Goal: Transaction & Acquisition: Purchase product/service

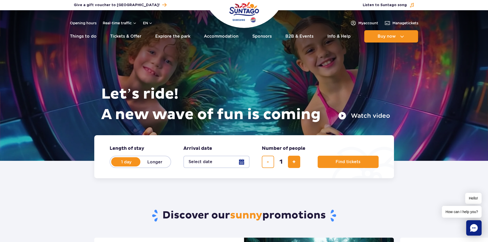
click at [126, 164] on label "1 day" at bounding box center [126, 161] width 29 height 11
click at [117, 166] on input "1 day" at bounding box center [115, 166] width 6 height 1
click at [242, 164] on button "Select date" at bounding box center [216, 162] width 66 height 12
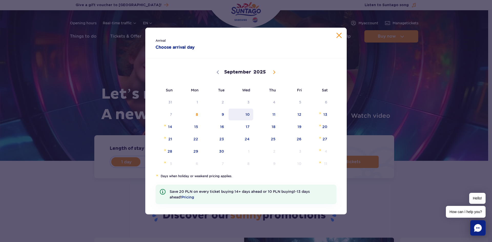
click at [249, 115] on span "10" at bounding box center [241, 115] width 26 height 12
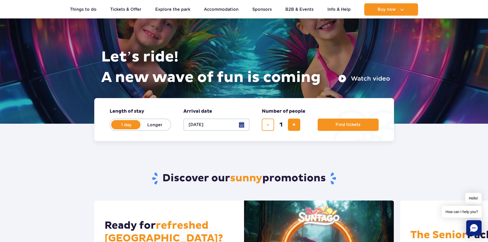
scroll to position [26, 0]
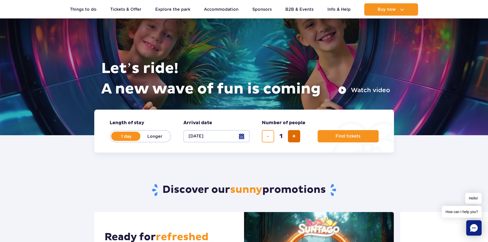
click at [294, 136] on span "add ticket" at bounding box center [293, 136] width 3 height 0
type input "4"
click at [340, 134] on span "Find tickets" at bounding box center [345, 136] width 25 height 5
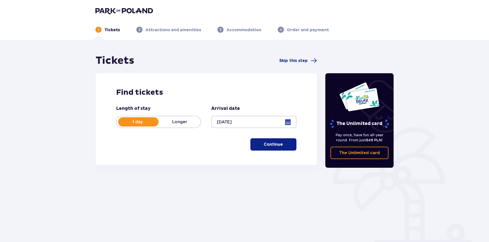
click at [290, 121] on div at bounding box center [253, 122] width 85 height 12
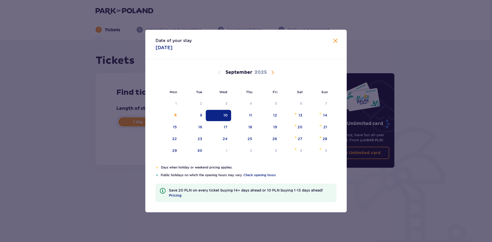
click at [219, 116] on div "10" at bounding box center [218, 115] width 25 height 11
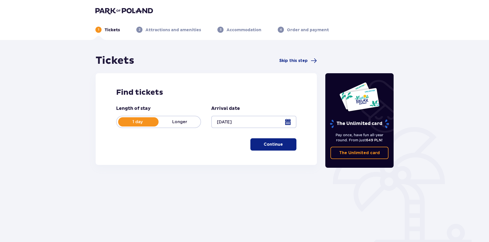
click at [276, 145] on p "Continue" at bounding box center [273, 145] width 19 height 6
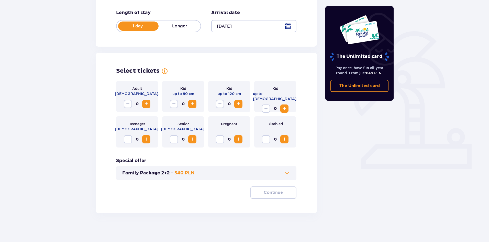
scroll to position [98, 0]
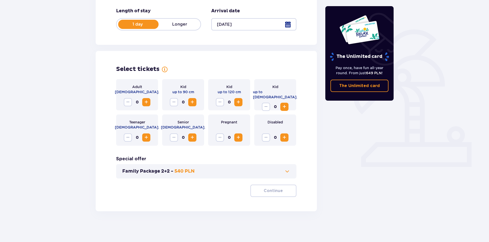
click at [146, 103] on span "Increase" at bounding box center [146, 102] width 6 height 6
click at [285, 171] on span at bounding box center [287, 171] width 6 height 6
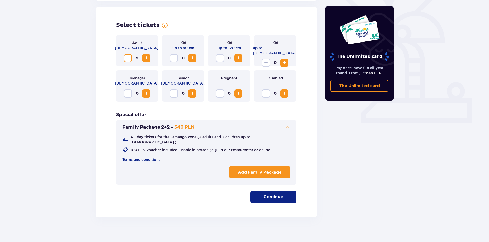
scroll to position [142, 0]
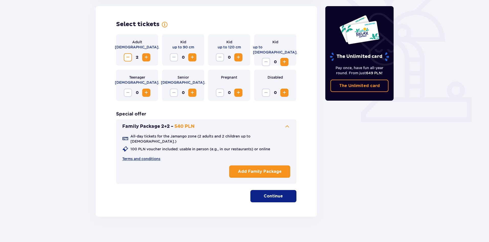
click at [128, 60] on span "Decrease" at bounding box center [128, 57] width 6 height 6
click at [269, 169] on p "Add Family Package" at bounding box center [260, 172] width 44 height 6
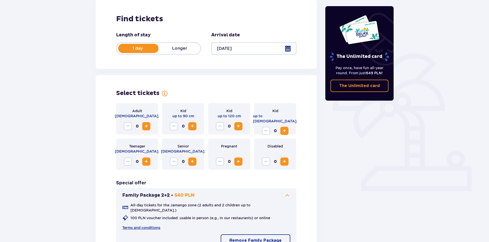
scroll to position [144, 0]
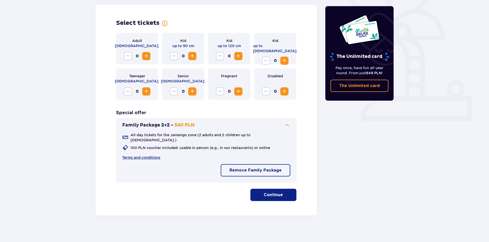
click at [279, 191] on button "Continue" at bounding box center [274, 195] width 46 height 12
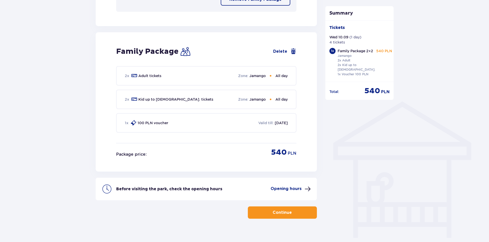
scroll to position [318, 0]
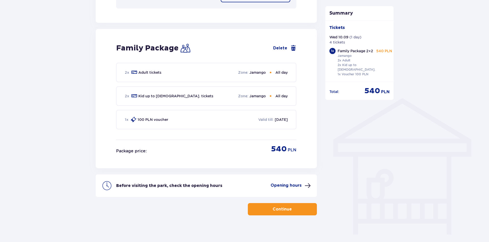
click at [288, 183] on p "Opening hours" at bounding box center [286, 186] width 31 height 6
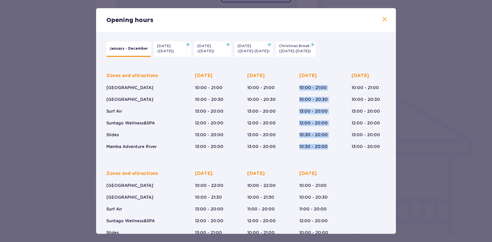
drag, startPoint x: 299, startPoint y: 87, endPoint x: 327, endPoint y: 146, distance: 65.0
click at [327, 146] on div "Wednesday 10:00 - 21:00 10:00 - 20:30 13:00 - 20:00 12:00 - 20:00 10:30 - 20:00…" at bounding box center [316, 111] width 34 height 77
click at [312, 146] on p "10:30 - 20:00" at bounding box center [313, 147] width 28 height 6
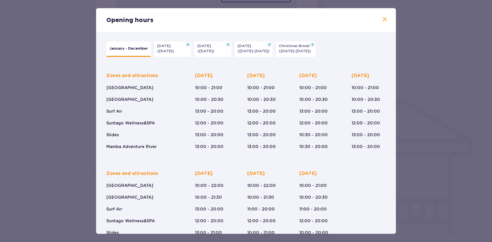
click at [382, 18] on span at bounding box center [384, 19] width 6 height 6
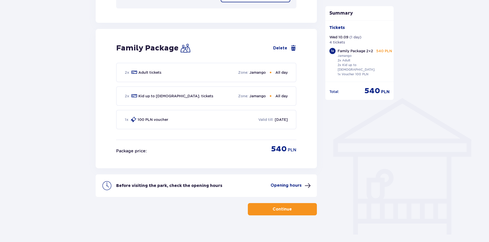
click at [295, 206] on span "button" at bounding box center [293, 209] width 6 height 6
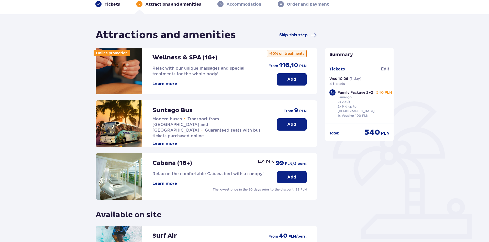
scroll to position [51, 0]
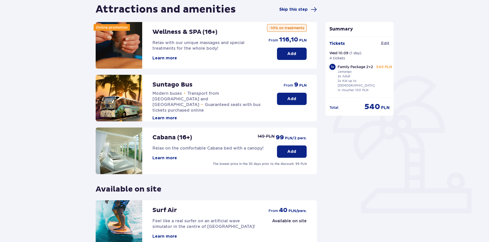
click at [290, 101] on p "Add" at bounding box center [291, 99] width 9 height 6
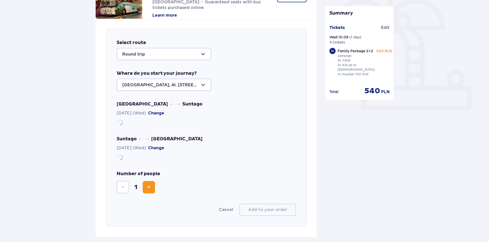
scroll to position [177, 0]
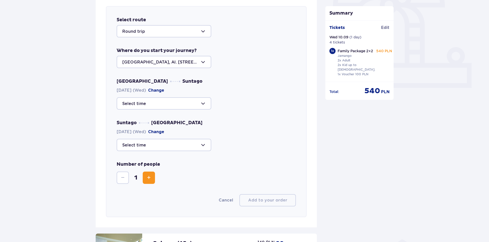
click at [205, 29] on div at bounding box center [164, 31] width 95 height 12
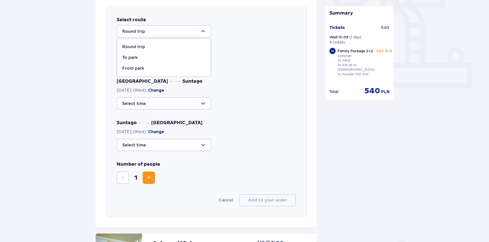
click at [140, 45] on p "Round trip" at bounding box center [133, 47] width 23 height 6
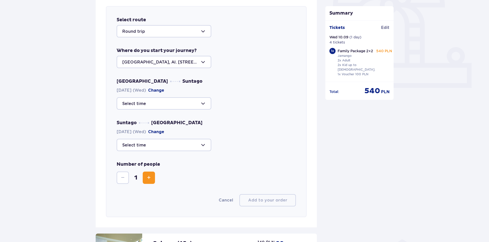
click at [204, 62] on div at bounding box center [164, 62] width 95 height 12
click at [205, 60] on div at bounding box center [164, 62] width 95 height 12
click at [196, 102] on div at bounding box center [164, 103] width 95 height 12
click at [135, 139] on p "10:00" at bounding box center [128, 141] width 13 height 6
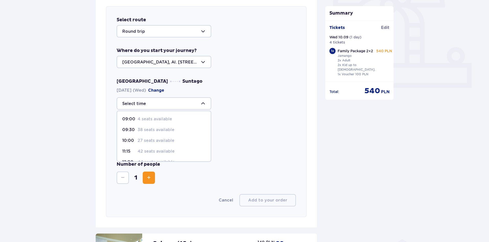
type input "10:00"
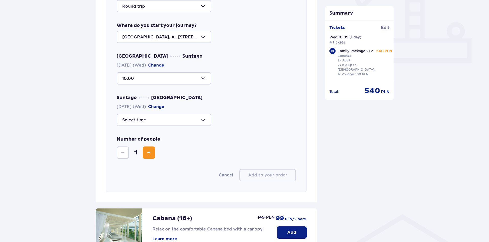
scroll to position [202, 0]
click at [205, 118] on div at bounding box center [164, 119] width 95 height 12
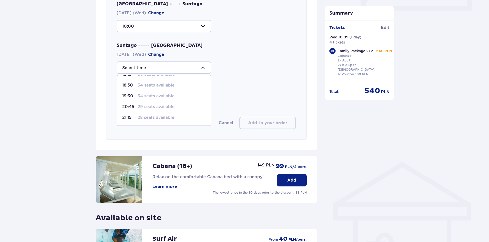
scroll to position [253, 0]
click at [133, 106] on p "20:45" at bounding box center [128, 107] width 13 height 6
type input "20:45"
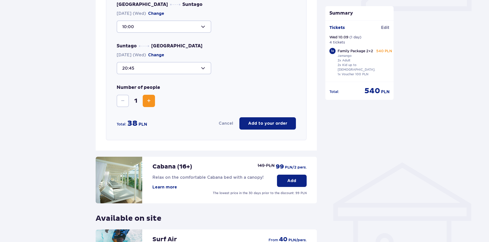
click at [151, 102] on span "Increase" at bounding box center [149, 101] width 6 height 6
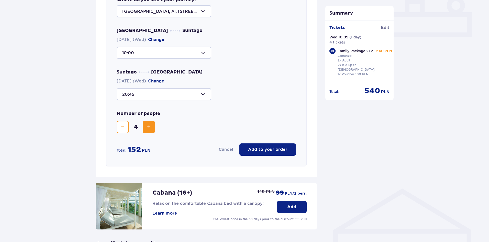
scroll to position [228, 0]
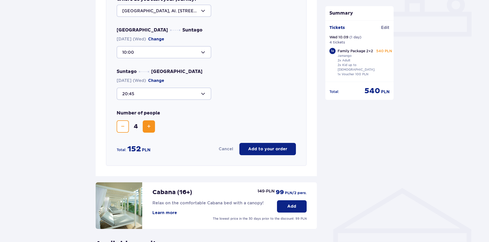
click at [123, 129] on span "Decrease" at bounding box center [123, 126] width 6 height 6
click at [150, 124] on span "Increase" at bounding box center [149, 126] width 6 height 6
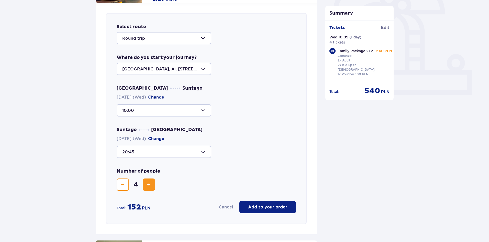
scroll to position [125, 0]
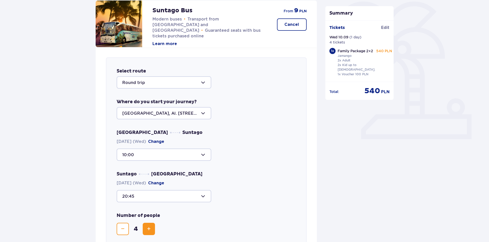
click at [183, 86] on div at bounding box center [164, 82] width 95 height 12
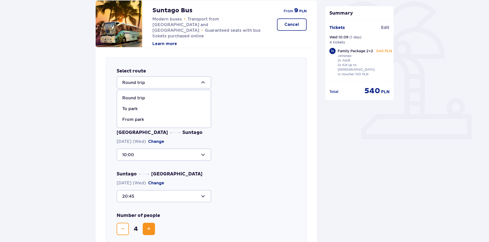
click at [137, 119] on p "From park" at bounding box center [133, 120] width 22 height 6
type input "From Suntago"
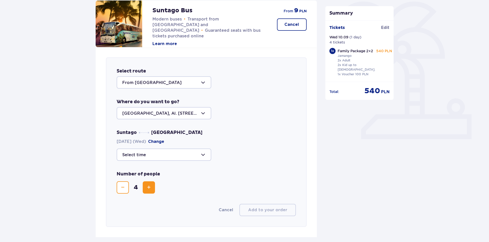
click at [189, 155] on div at bounding box center [164, 154] width 95 height 12
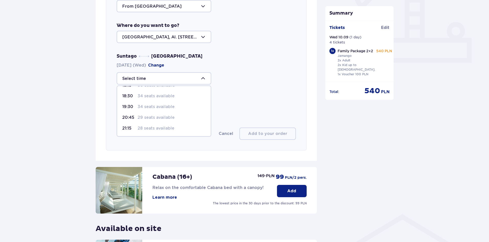
scroll to position [256, 0]
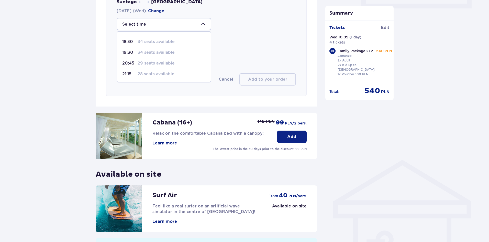
click at [147, 64] on p "29 seats available" at bounding box center [156, 63] width 37 height 6
type input "20:45"
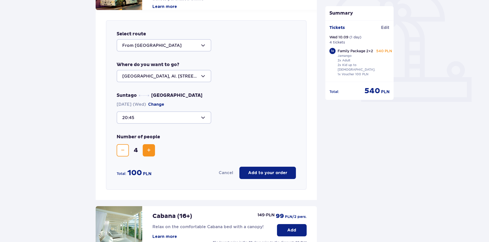
scroll to position [154, 0]
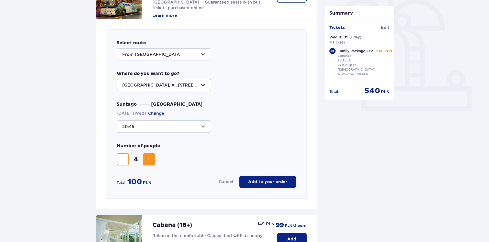
click at [185, 54] on div at bounding box center [164, 54] width 95 height 12
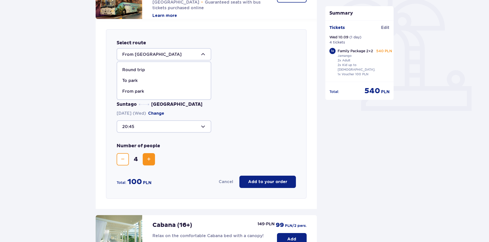
click at [144, 69] on p "Round trip" at bounding box center [133, 70] width 23 height 6
type input "Round trip"
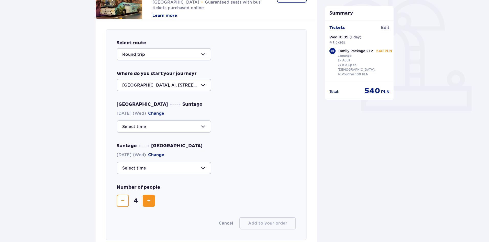
click at [181, 126] on div at bounding box center [164, 126] width 95 height 12
click at [152, 163] on p "27 seats available" at bounding box center [156, 164] width 37 height 6
type input "10:00"
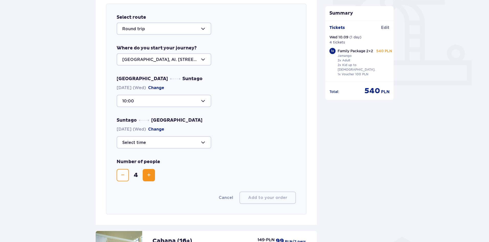
scroll to position [205, 0]
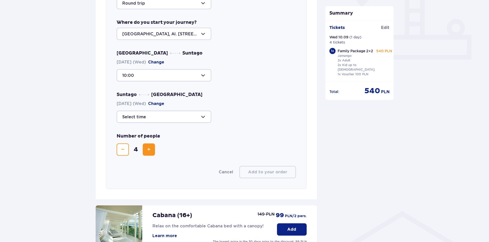
click at [202, 116] on div at bounding box center [164, 117] width 95 height 12
click at [153, 156] on p "29 seats available" at bounding box center [156, 156] width 37 height 6
type input "20:45"
click at [285, 174] on p "Add to your order" at bounding box center [267, 172] width 39 height 6
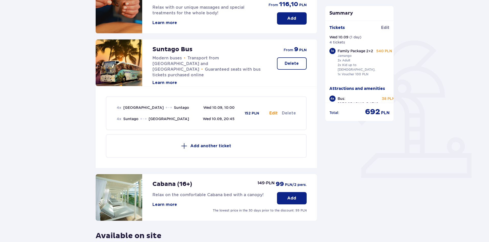
scroll to position [74, 0]
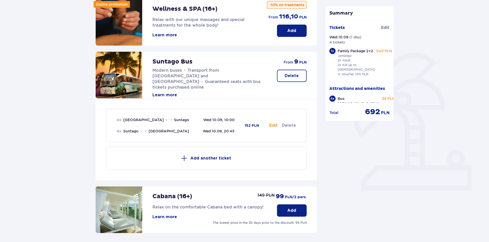
click at [165, 92] on button "Learn more" at bounding box center [165, 95] width 25 height 6
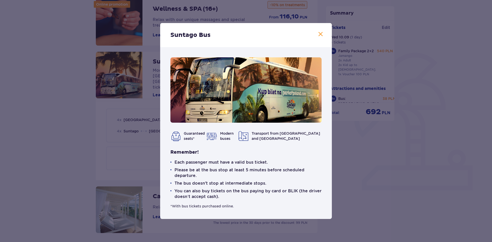
click at [322, 36] on span at bounding box center [320, 34] width 6 height 6
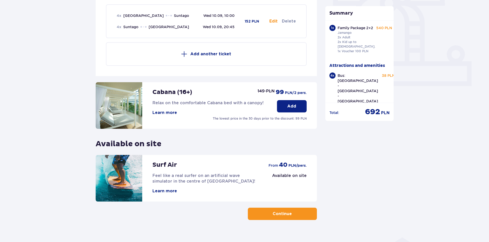
scroll to position [187, 0]
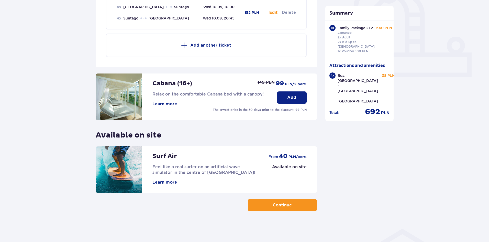
click at [294, 206] on span "button" at bounding box center [293, 205] width 6 height 6
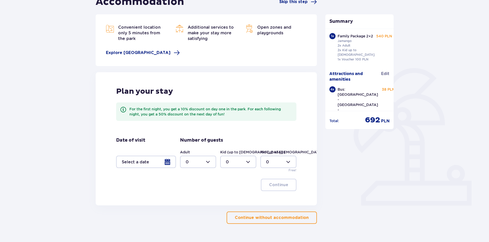
scroll to position [71, 0]
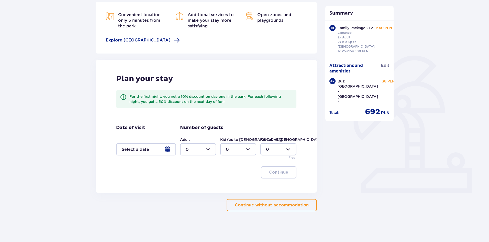
click at [267, 207] on p "Continue without accommodation" at bounding box center [272, 205] width 74 height 6
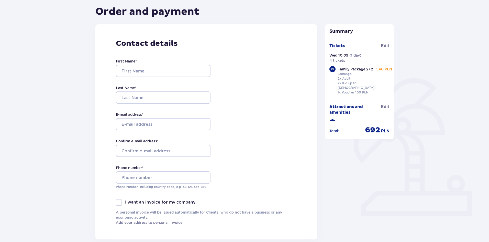
scroll to position [51, 0]
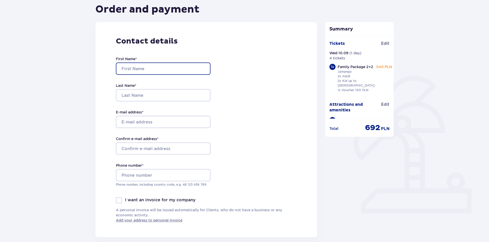
click at [147, 72] on input "First Name *" at bounding box center [163, 68] width 95 height 12
type input "Alexander"
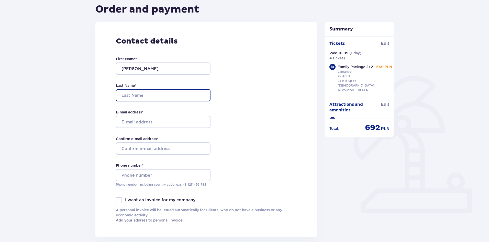
type input "Lundin"
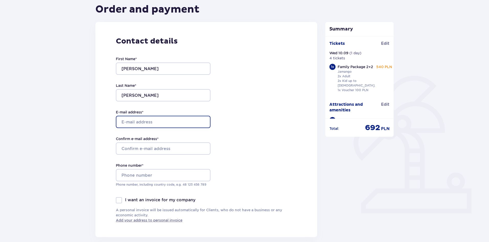
type input "alexanderlundin85@gmail.com"
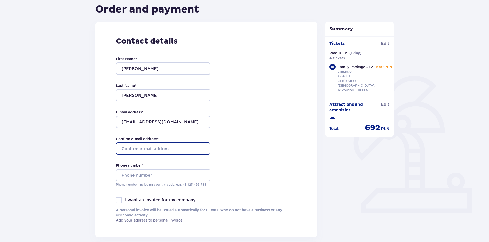
type input "alexanderlundin85@gmail.com"
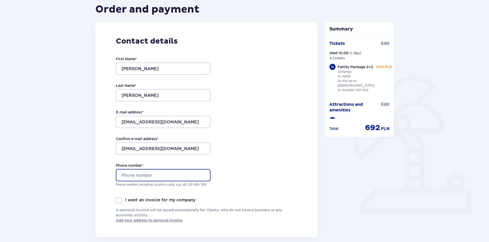
type input "0707439826"
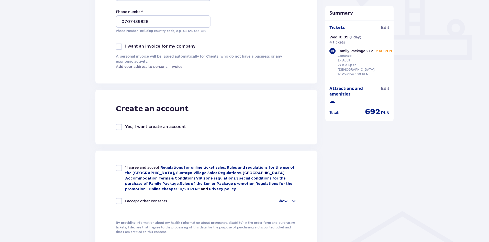
scroll to position [256, 0]
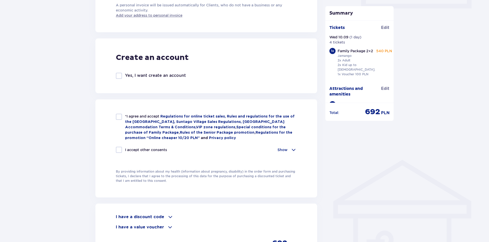
click at [120, 116] on div at bounding box center [119, 117] width 6 height 6
checkbox input "true"
click at [120, 150] on div at bounding box center [119, 150] width 6 height 6
checkbox input "true"
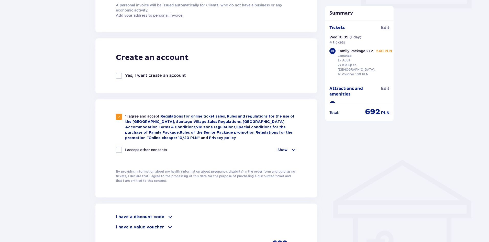
checkbox input "true"
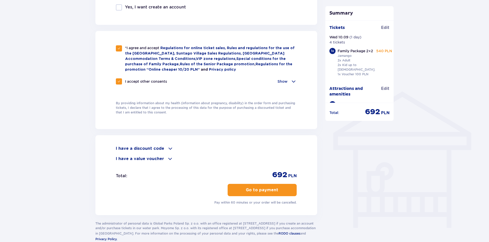
scroll to position [333, 0]
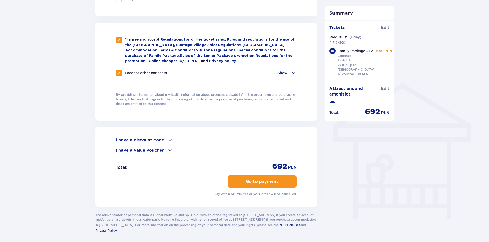
click at [168, 137] on span at bounding box center [170, 140] width 6 height 6
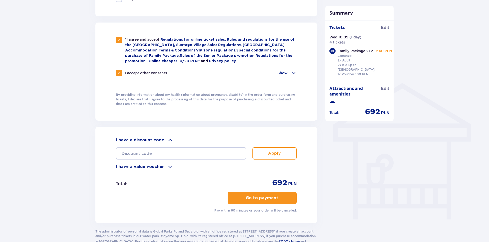
click at [167, 167] on span at bounding box center [170, 167] width 6 height 6
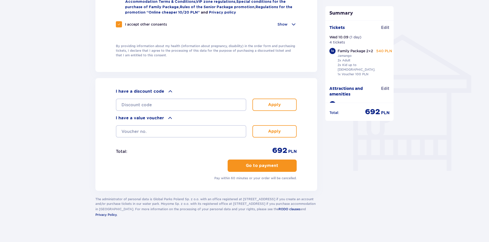
scroll to position [385, 0]
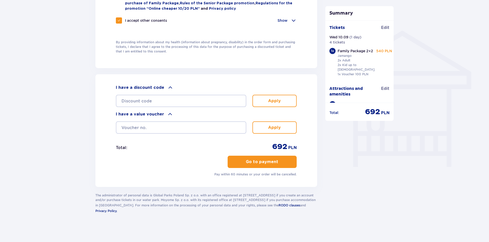
click at [263, 159] on p "Go to payment" at bounding box center [262, 162] width 33 height 6
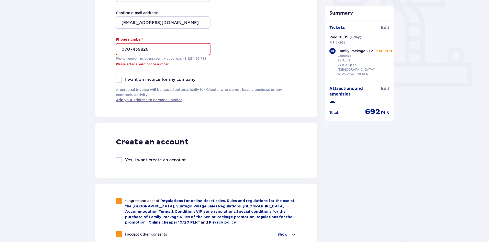
scroll to position [143, 0]
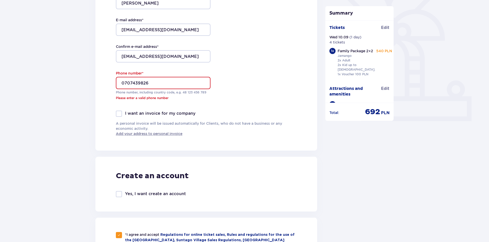
drag, startPoint x: 122, startPoint y: 79, endPoint x: 124, endPoint y: 83, distance: 4.0
click at [122, 79] on input "0707439826" at bounding box center [163, 83] width 95 height 12
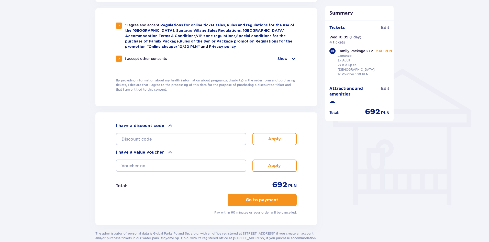
scroll to position [385, 0]
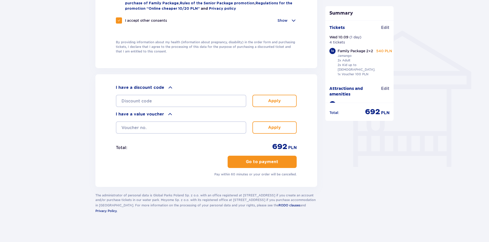
type input "0046707439826"
click at [280, 162] on span "button" at bounding box center [279, 162] width 6 height 6
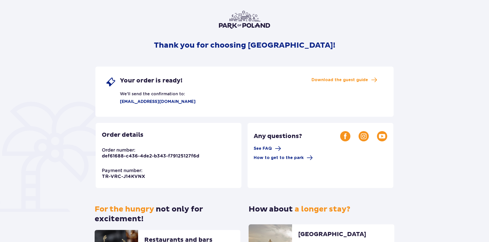
scroll to position [26, 0]
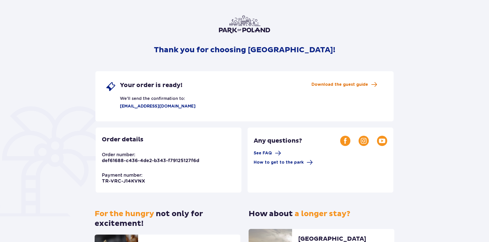
click at [343, 84] on span "Download the guest guide" at bounding box center [340, 85] width 57 height 6
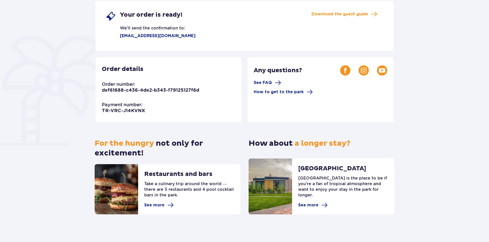
scroll to position [99, 0]
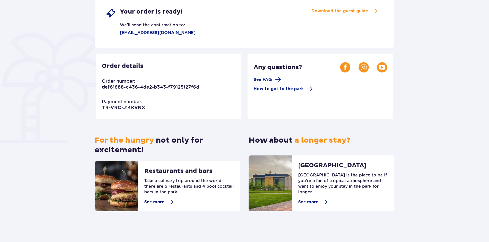
click at [161, 201] on span "See more" at bounding box center [154, 202] width 20 height 6
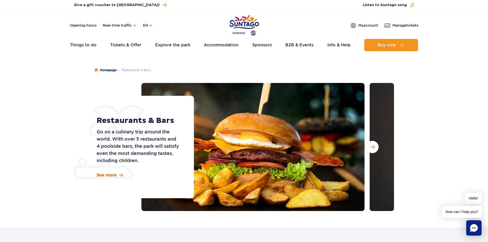
click at [113, 175] on span "See more" at bounding box center [107, 175] width 20 height 6
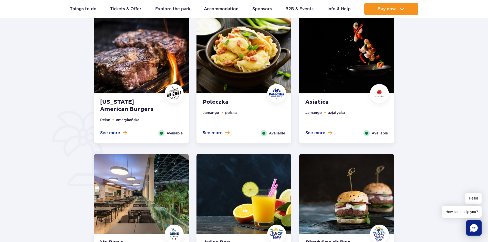
scroll to position [279, 0]
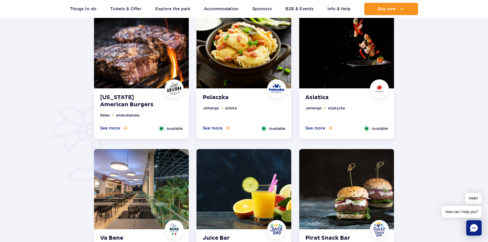
click at [241, 85] on img at bounding box center [243, 48] width 95 height 80
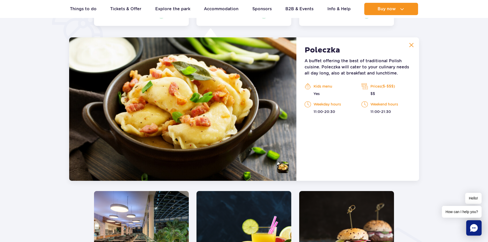
scroll to position [398, 0]
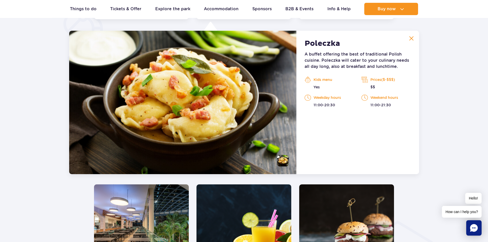
drag, startPoint x: 413, startPoint y: 37, endPoint x: 388, endPoint y: 44, distance: 26.3
click at [413, 37] on img at bounding box center [411, 38] width 5 height 5
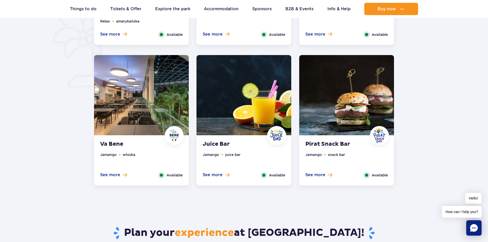
click at [144, 116] on img at bounding box center [141, 95] width 95 height 80
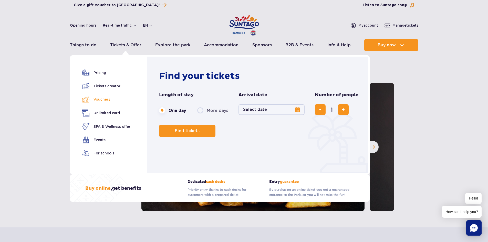
click at [104, 100] on link "Vouchers" at bounding box center [106, 99] width 48 height 7
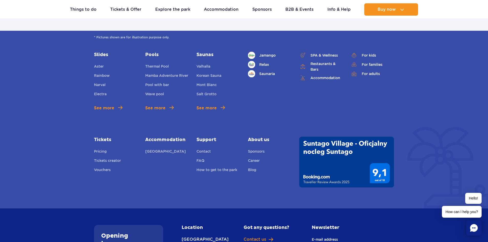
scroll to position [741, 0]
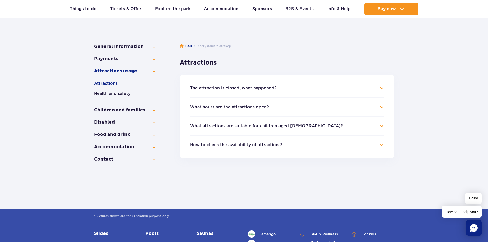
scroll to position [77, 0]
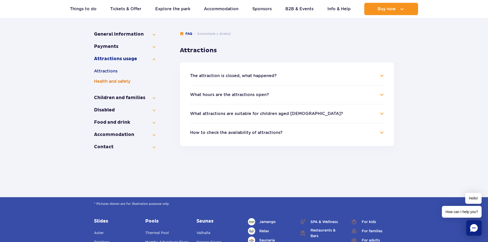
click at [118, 83] on button "Health and safety" at bounding box center [124, 81] width 61 height 6
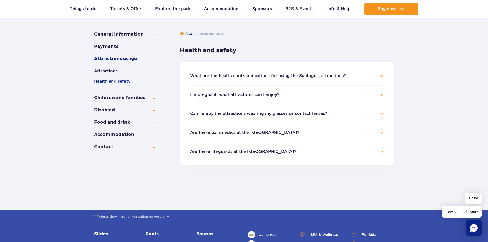
click at [380, 113] on h4 "Can I enjoy the attractions wearing my glasses or contact lenses?" at bounding box center [287, 114] width 194 height 6
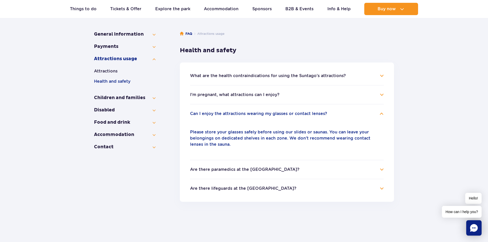
click at [380, 113] on h4 "Can I enjoy the attractions wearing my glasses or contact lenses?" at bounding box center [287, 114] width 194 height 6
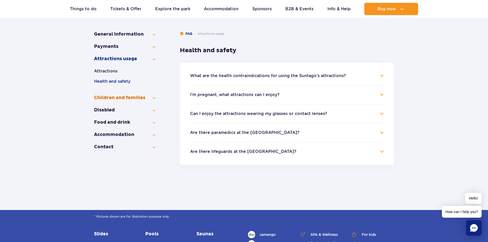
click at [155, 98] on button "Children and families" at bounding box center [124, 98] width 61 height 6
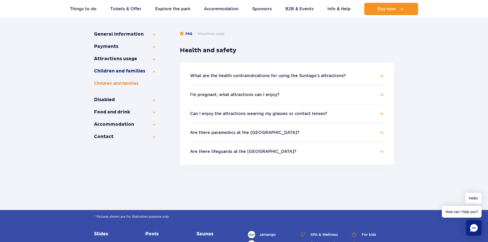
click at [131, 83] on button "Children and families" at bounding box center [124, 83] width 61 height 6
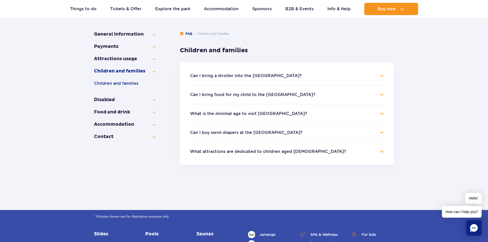
click at [307, 93] on h4 "Can I bring food for my child to the [GEOGRAPHIC_DATA]?" at bounding box center [287, 95] width 194 height 6
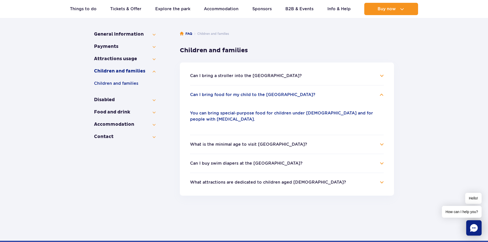
click at [338, 96] on h4 "Can I bring food for my child to the [GEOGRAPHIC_DATA]?" at bounding box center [287, 95] width 194 height 6
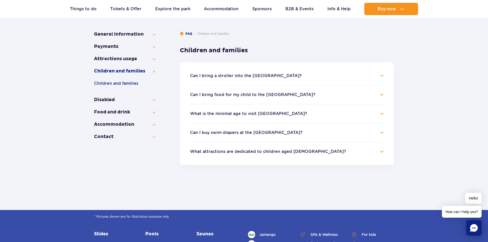
click at [297, 113] on h4 "What is the minimal age to visit [GEOGRAPHIC_DATA]?" at bounding box center [287, 114] width 194 height 6
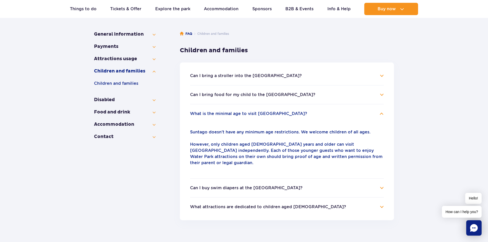
click at [297, 113] on h4 "What is the minimal age to visit [GEOGRAPHIC_DATA]?" at bounding box center [287, 114] width 194 height 6
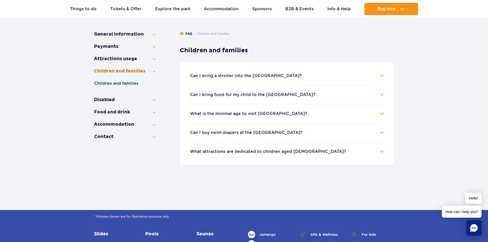
click at [134, 72] on button "Children and families" at bounding box center [124, 71] width 61 height 6
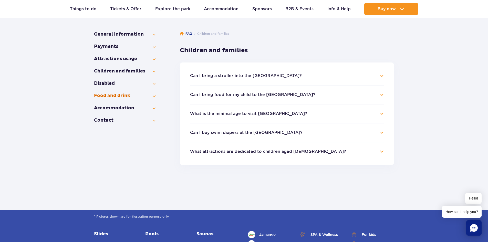
click at [154, 94] on button "Food and drink" at bounding box center [124, 96] width 61 height 6
click at [125, 109] on button "General information" at bounding box center [124, 108] width 61 height 6
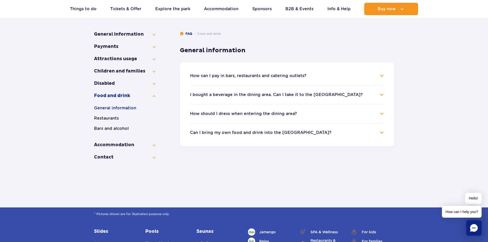
click at [293, 72] on ul "How can I pay in bars, restaurants and catering outlets? You can pay for meals …" at bounding box center [287, 103] width 214 height 83
click at [292, 74] on button "How can I pay in bars, restaurants and catering outlets?" at bounding box center [248, 75] width 116 height 5
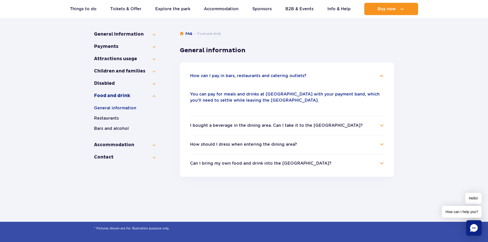
click at [247, 76] on button "How can I pay in bars, restaurants and catering outlets?" at bounding box center [248, 75] width 116 height 5
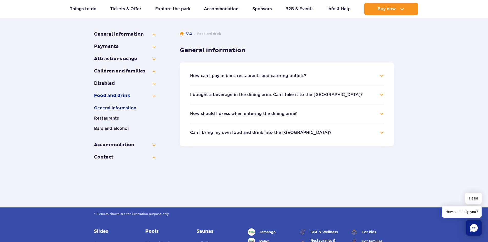
click at [248, 95] on button "I bought a beverage in the dining area. Can I take it to the [GEOGRAPHIC_DATA]?" at bounding box center [276, 94] width 173 height 5
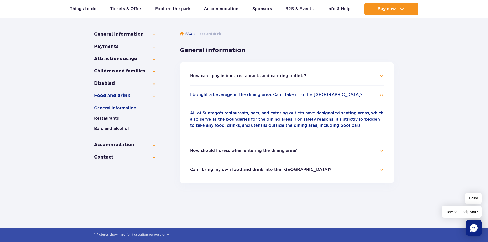
click at [248, 95] on button "I bought a beverage in the dining area. Can I take it to the [GEOGRAPHIC_DATA]?" at bounding box center [276, 94] width 173 height 5
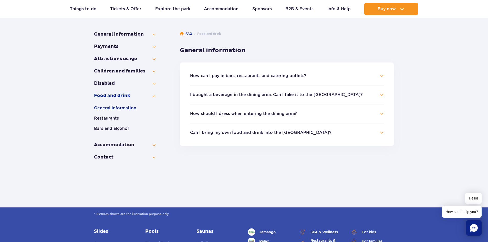
click at [249, 113] on button "How should I dress when entering the dining area?" at bounding box center [243, 113] width 107 height 5
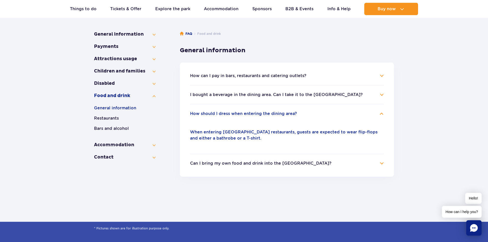
click at [249, 113] on button "How should I dress when entering the dining area?" at bounding box center [243, 113] width 107 height 5
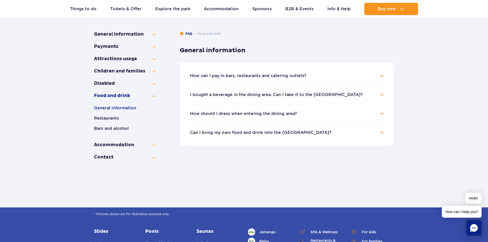
click at [257, 134] on button "Can I bring my own food and drink into the [GEOGRAPHIC_DATA]?" at bounding box center [260, 132] width 141 height 5
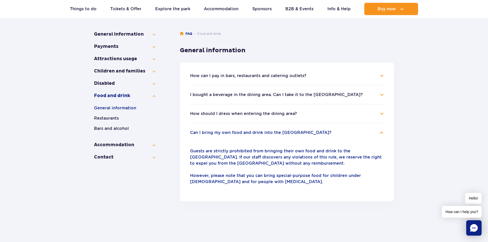
click at [259, 133] on button "Can I bring my own food and drink into the [GEOGRAPHIC_DATA]?" at bounding box center [260, 132] width 141 height 5
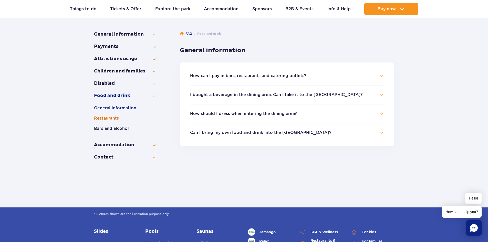
click at [112, 118] on button "Restaurants" at bounding box center [124, 118] width 61 height 6
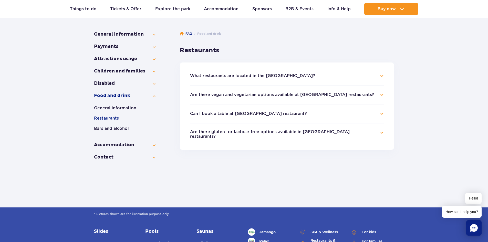
click at [265, 76] on button "What restaurants are located in the [GEOGRAPHIC_DATA]?" at bounding box center [252, 75] width 125 height 5
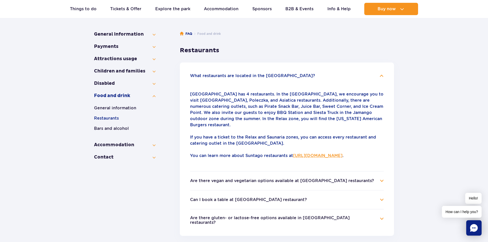
click at [266, 75] on button "What restaurants are located in the [GEOGRAPHIC_DATA]?" at bounding box center [252, 75] width 125 height 5
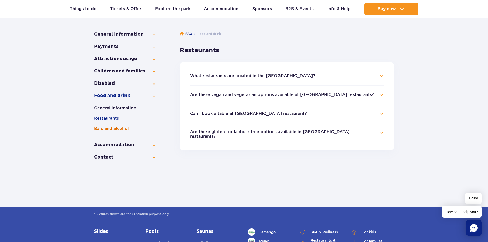
click at [117, 129] on button "Bars and alcohol" at bounding box center [124, 128] width 61 height 6
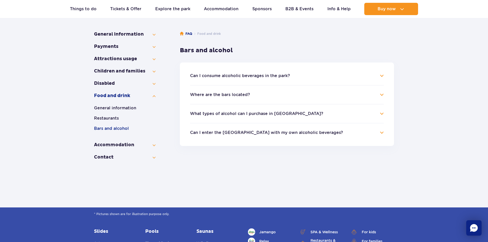
click at [254, 77] on button "Can I consume alcoholic beverages in the park?" at bounding box center [240, 75] width 100 height 5
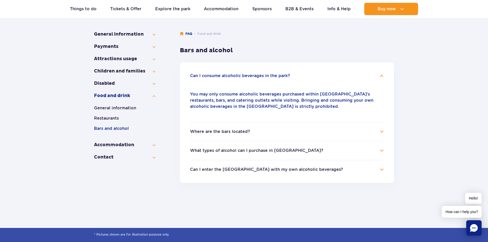
click at [257, 76] on button "Can I consume alcoholic beverages in the park?" at bounding box center [240, 75] width 100 height 5
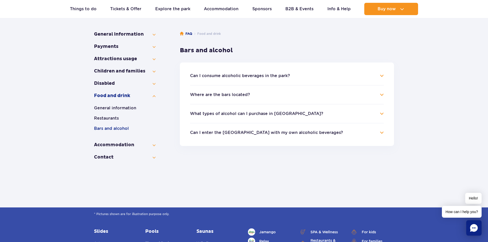
click at [247, 113] on button "What types of alcohol can I purchase in [GEOGRAPHIC_DATA]?" at bounding box center [256, 113] width 133 height 5
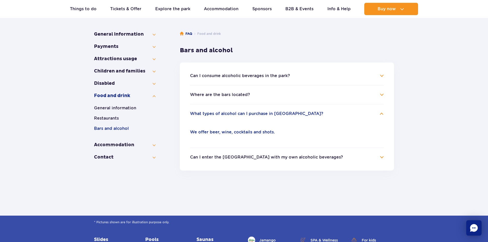
click at [247, 113] on button "What types of alcohol can I purchase in [GEOGRAPHIC_DATA]?" at bounding box center [256, 113] width 133 height 5
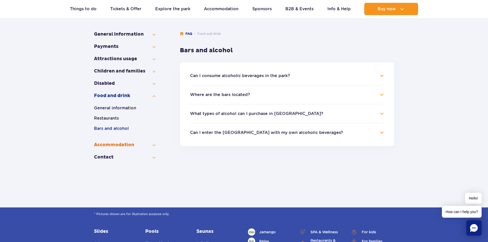
click at [130, 145] on button "Accommo­dation" at bounding box center [124, 145] width 61 height 6
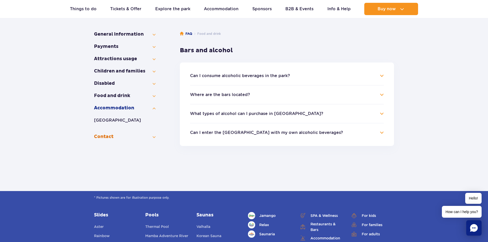
click at [112, 139] on button "Contact" at bounding box center [124, 137] width 61 height 6
click at [120, 48] on button "Payments" at bounding box center [124, 47] width 61 height 6
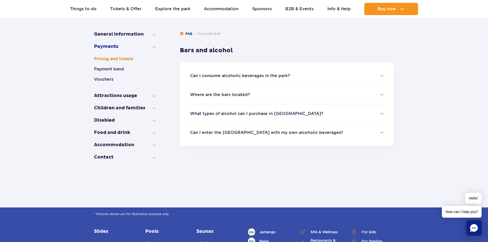
click at [121, 59] on button "Pricing and tickets" at bounding box center [124, 59] width 61 height 6
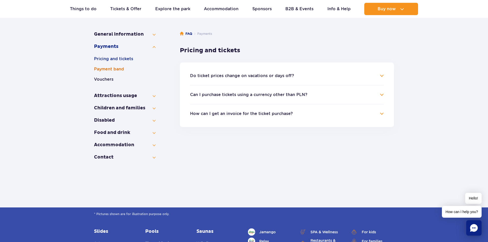
click at [119, 70] on button "Payment band" at bounding box center [124, 69] width 61 height 6
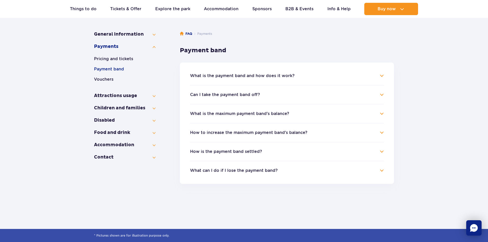
click at [250, 77] on button "What is the payment band and how does it work?" at bounding box center [242, 75] width 104 height 5
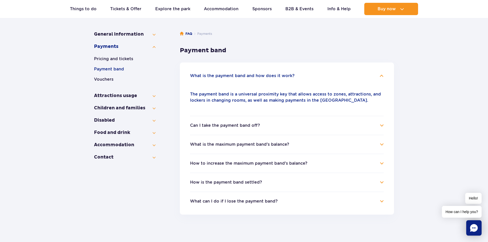
click at [250, 76] on button "What is the payment band and how does it work?" at bounding box center [242, 75] width 104 height 5
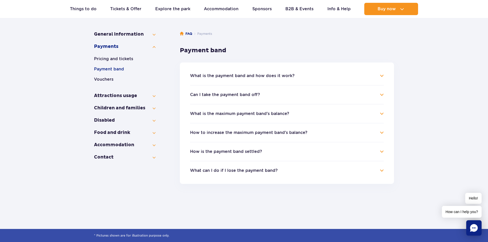
click at [243, 95] on button "Can I take the payment band off?" at bounding box center [225, 94] width 70 height 5
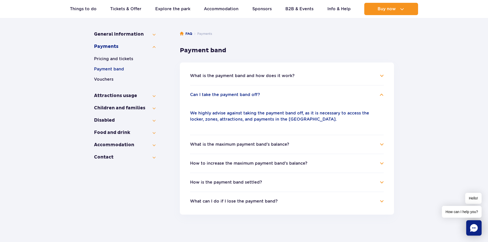
click at [244, 95] on button "Can I take the payment band off?" at bounding box center [225, 94] width 70 height 5
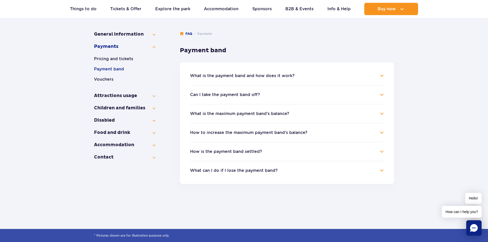
click at [247, 115] on button "What is the maximum payment band's balance?" at bounding box center [239, 113] width 99 height 5
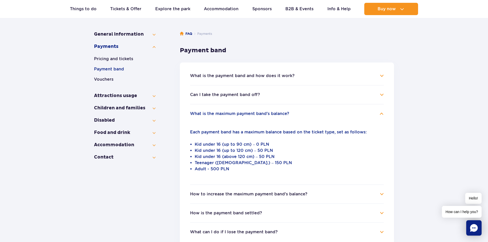
click at [247, 115] on button "What is the maximum payment band's balance?" at bounding box center [239, 113] width 99 height 5
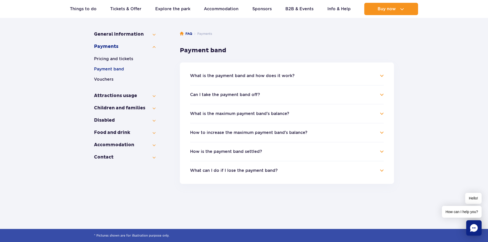
click at [242, 134] on button "How to increase the maximum payment band's balance?" at bounding box center [248, 132] width 117 height 5
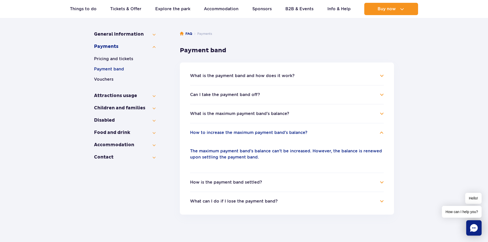
click at [242, 134] on button "How to increase the maximum payment band's balance?" at bounding box center [248, 132] width 117 height 5
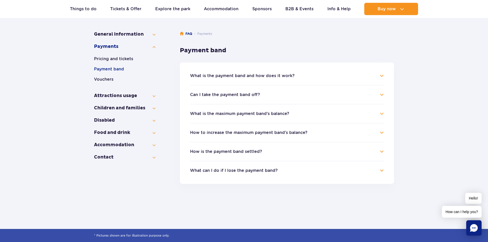
click at [240, 150] on button "How is the payment band settled?" at bounding box center [226, 151] width 72 height 5
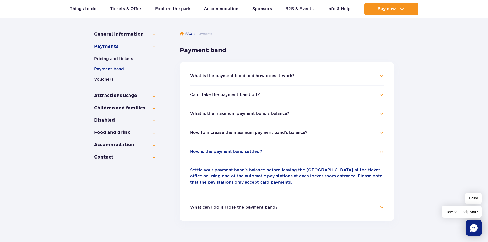
click at [239, 152] on button "How is the payment band settled?" at bounding box center [226, 151] width 72 height 5
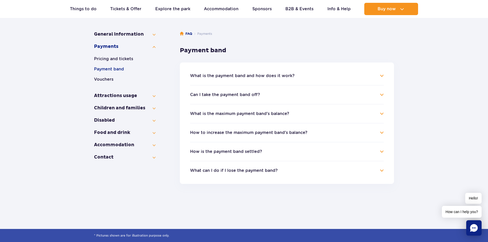
click at [240, 151] on button "How is the payment band settled?" at bounding box center [226, 151] width 72 height 5
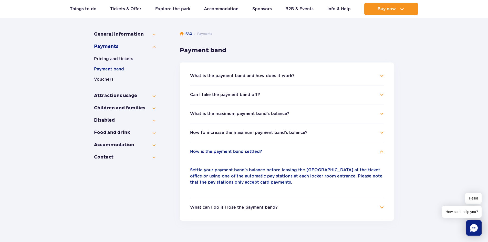
click at [240, 150] on button "How is the payment band settled?" at bounding box center [226, 151] width 72 height 5
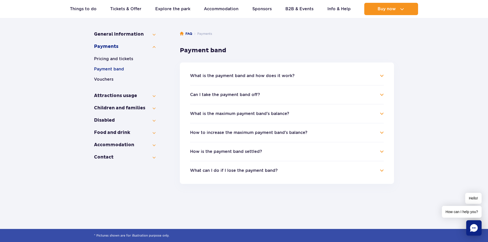
click at [239, 172] on button "What can I do if I lose the payment band?" at bounding box center [234, 170] width 88 height 5
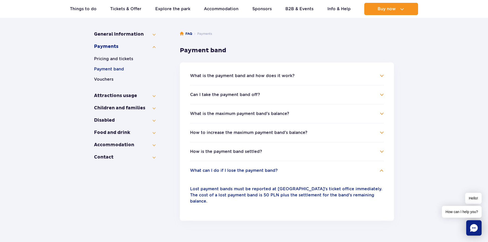
click at [242, 171] on button "What can I do if I lose the payment band?" at bounding box center [234, 170] width 88 height 5
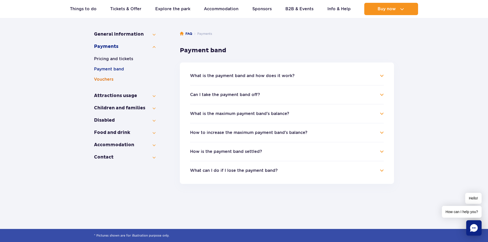
click at [102, 79] on button "Vouchers" at bounding box center [124, 79] width 61 height 6
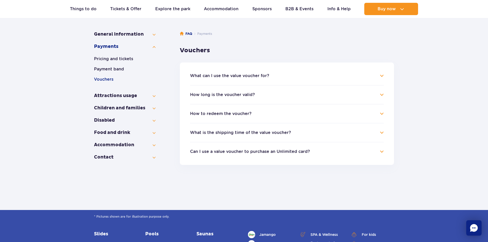
click at [249, 78] on button "What can I use the value voucher for?" at bounding box center [229, 75] width 79 height 5
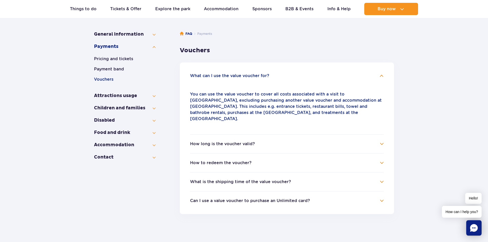
click at [250, 75] on button "What can I use the value voucher for?" at bounding box center [229, 75] width 79 height 5
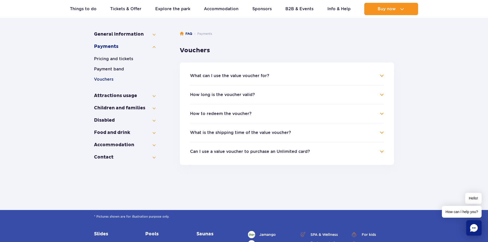
click at [247, 111] on h4 "How to redeem the voucher?" at bounding box center [287, 114] width 194 height 6
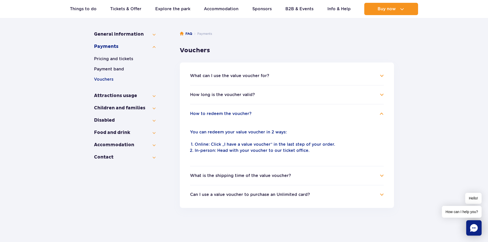
click at [246, 113] on button "How to redeem the voucher?" at bounding box center [220, 113] width 61 height 5
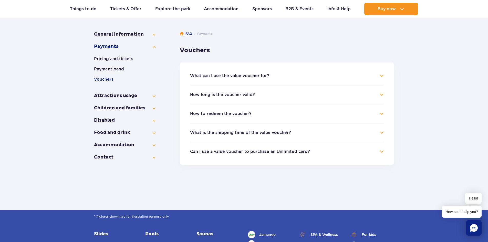
click at [250, 134] on button "What is the shipping time of the value voucher?" at bounding box center [240, 132] width 101 height 5
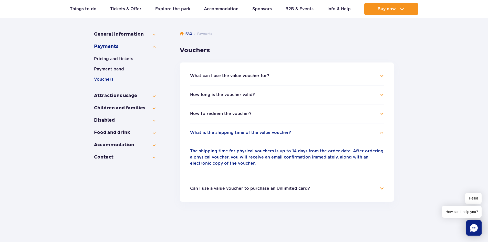
click at [250, 134] on button "What is the shipping time of the value voucher?" at bounding box center [240, 132] width 101 height 5
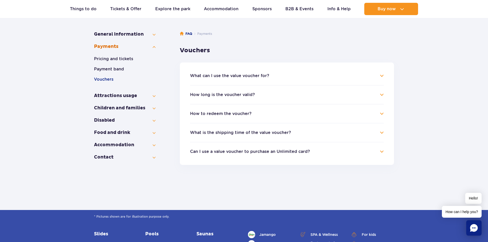
click at [110, 45] on button "Payments" at bounding box center [124, 47] width 61 height 6
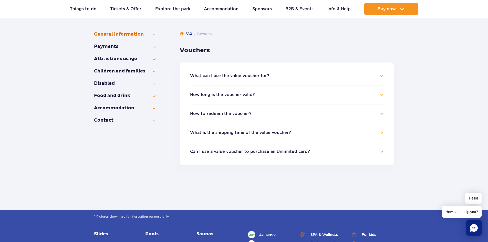
click at [135, 32] on button "General Information" at bounding box center [124, 34] width 61 height 6
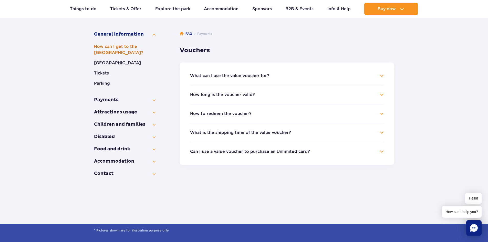
click at [119, 50] on button "How can I get to the [GEOGRAPHIC_DATA]?" at bounding box center [124, 50] width 61 height 12
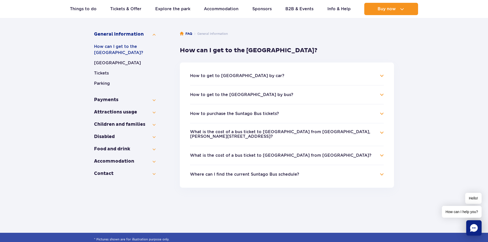
click at [242, 133] on button "What is the cost of a bus ticket to [GEOGRAPHIC_DATA] from [GEOGRAPHIC_DATA], […" at bounding box center [283, 134] width 186 height 9
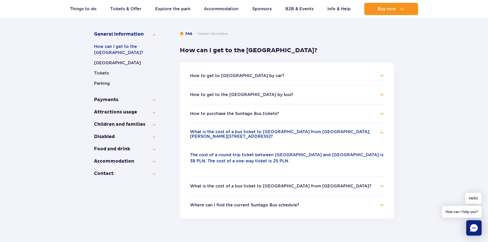
click at [242, 133] on button "What is the cost of a bus ticket to [GEOGRAPHIC_DATA] from [GEOGRAPHIC_DATA], […" at bounding box center [283, 134] width 186 height 9
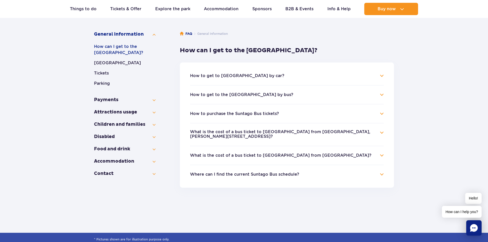
click at [242, 153] on button "What is the cost of a bus ticket to [GEOGRAPHIC_DATA] from [GEOGRAPHIC_DATA]?" at bounding box center [280, 155] width 181 height 5
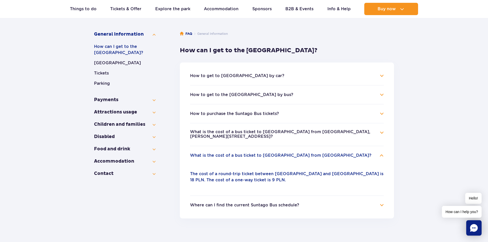
click at [241, 153] on button "What is the cost of a bus ticket to [GEOGRAPHIC_DATA] from [GEOGRAPHIC_DATA]?" at bounding box center [280, 155] width 181 height 5
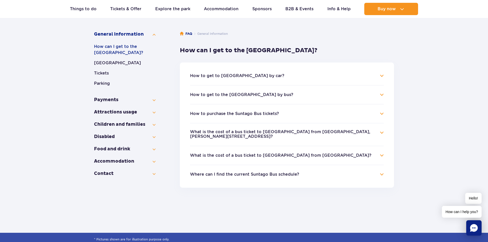
click at [244, 172] on button "Where can I find the current Suntago Bus schedule?" at bounding box center [244, 174] width 109 height 5
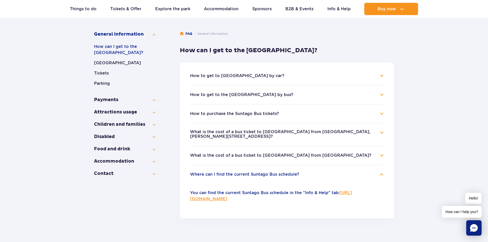
click at [244, 172] on button "Where can I find the current Suntago Bus schedule?" at bounding box center [244, 174] width 109 height 5
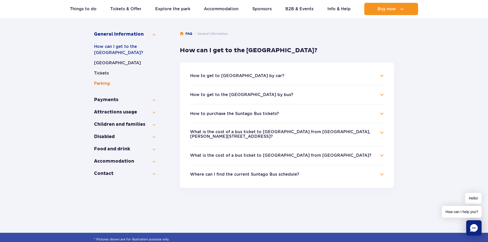
click at [114, 82] on button "Parking" at bounding box center [124, 83] width 61 height 6
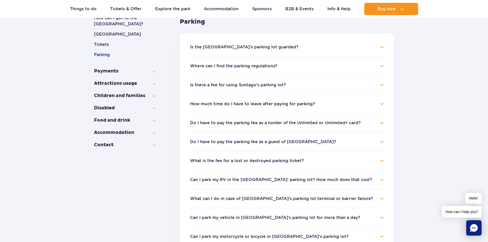
scroll to position [77, 0]
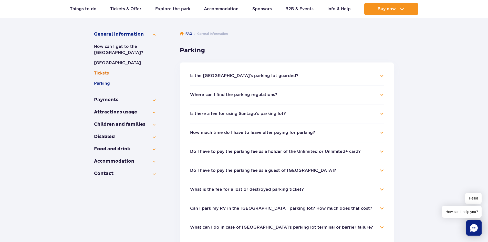
click at [110, 71] on button "Tickets" at bounding box center [124, 73] width 61 height 6
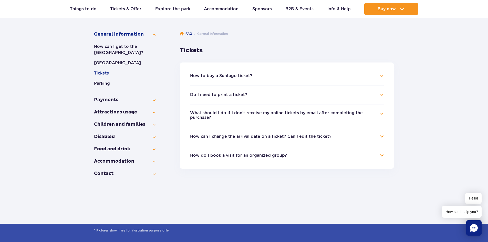
click at [223, 93] on button "Do I need to print a ticket?" at bounding box center [218, 94] width 57 height 5
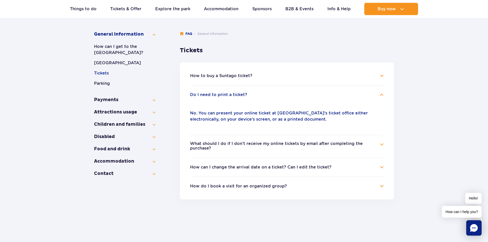
click at [233, 93] on button "Do I need to print a ticket?" at bounding box center [218, 94] width 57 height 5
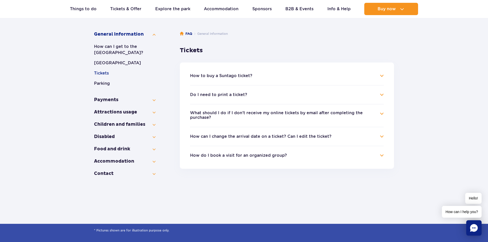
click at [235, 78] on button "How to buy a Suntago ticket?" at bounding box center [221, 75] width 62 height 5
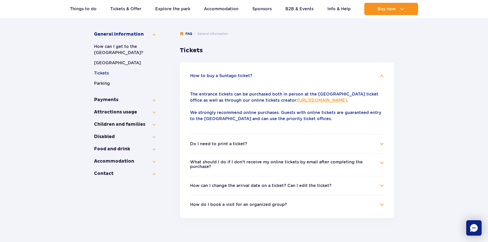
click at [236, 74] on button "How to buy a Suntago ticket?" at bounding box center [221, 75] width 62 height 5
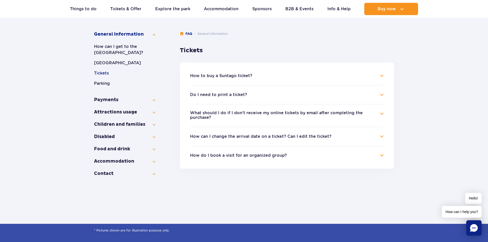
click at [253, 137] on button "How can I change the arrival date on a ticket? Can I edit the ticket?" at bounding box center [260, 136] width 141 height 5
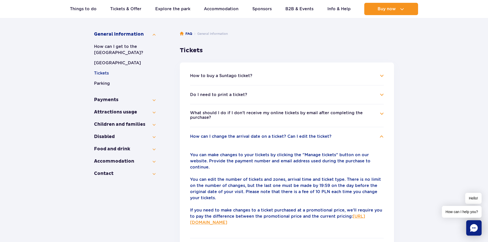
click at [253, 137] on button "How can I change the arrival date on a ticket? Can I edit the ticket?" at bounding box center [260, 136] width 141 height 5
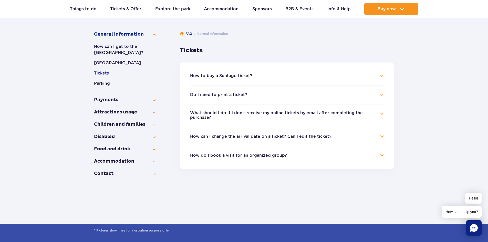
click at [253, 136] on button "How can I change the arrival date on a ticket? Can I edit the ticket?" at bounding box center [260, 136] width 141 height 5
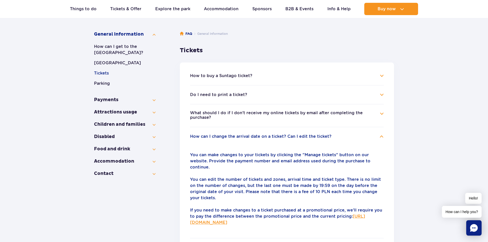
click at [262, 135] on button "How can I change the arrival date on a ticket? Can I edit the ticket?" at bounding box center [260, 136] width 141 height 5
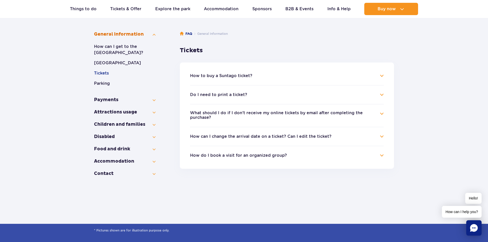
click at [120, 33] on button "General Information" at bounding box center [124, 34] width 61 height 6
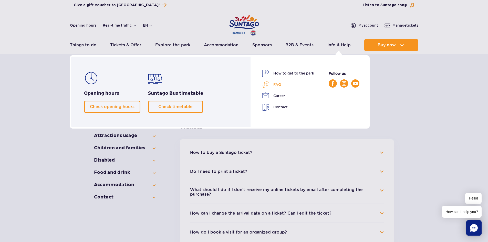
click at [275, 86] on link "FAQ" at bounding box center [288, 84] width 52 height 7
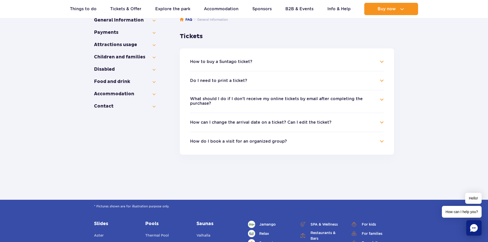
scroll to position [77, 0]
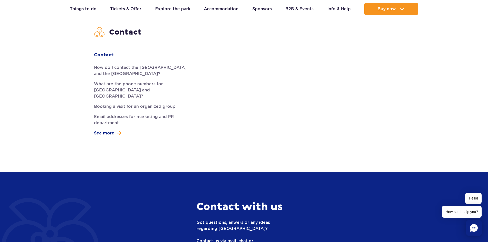
scroll to position [1587, 0]
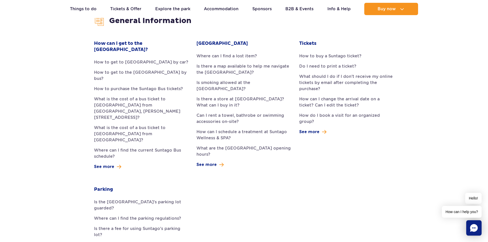
scroll to position [154, 0]
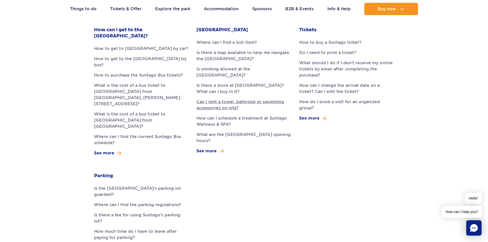
click at [219, 103] on link "Can I rent a towel, bathrobe or swimming accessories on-site?" at bounding box center [243, 105] width 95 height 12
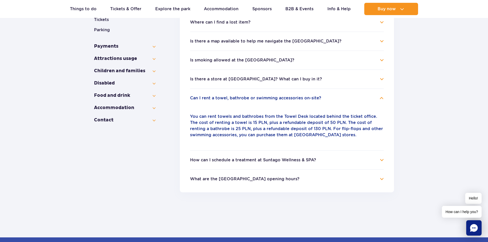
scroll to position [139, 0]
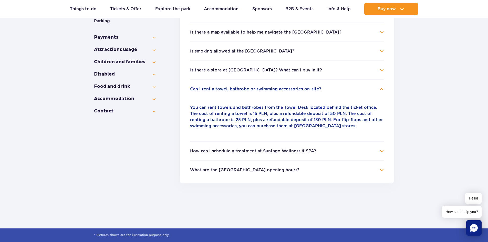
click at [316, 88] on button "Can I rent a towel, bathrobe or swimming accessories on-site?" at bounding box center [255, 89] width 131 height 5
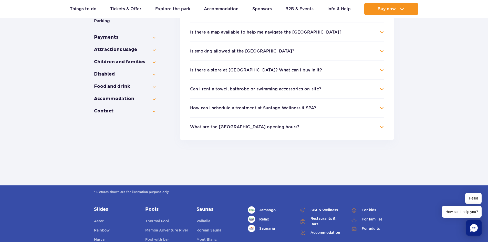
click at [302, 107] on button "How can I schedule a treatment at Suntago Wellness & SPA?" at bounding box center [253, 108] width 126 height 5
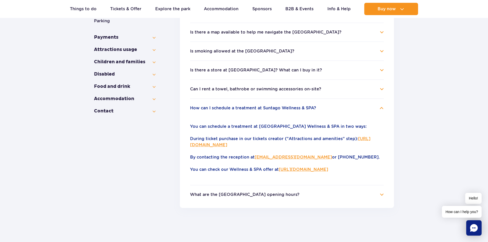
click at [287, 107] on button "How can I schedule a treatment at Suntago Wellness & SPA?" at bounding box center [253, 108] width 126 height 5
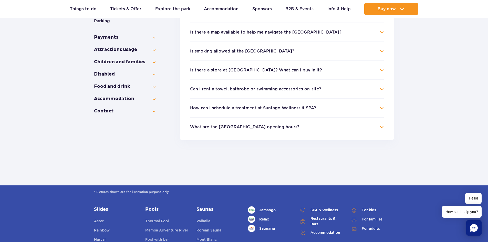
click at [232, 128] on button "What are the [GEOGRAPHIC_DATA] opening hours?" at bounding box center [244, 127] width 109 height 5
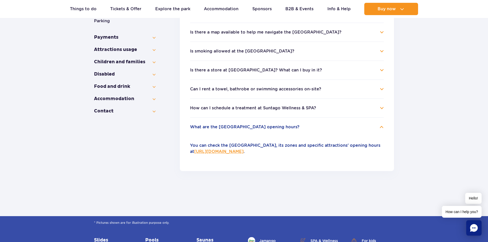
click at [239, 126] on button "What are the [GEOGRAPHIC_DATA] opening hours?" at bounding box center [244, 127] width 109 height 5
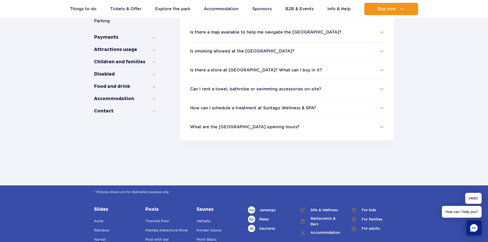
scroll to position [165, 0]
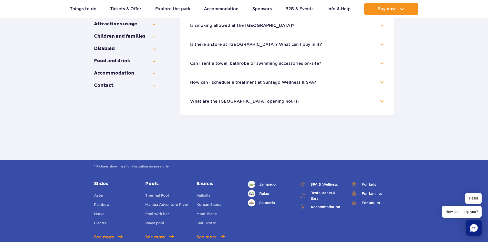
click at [255, 41] on li "Is there a store at [GEOGRAPHIC_DATA]? What can I buy in it? [GEOGRAPHIC_DATA]'…" at bounding box center [287, 44] width 194 height 19
click at [255, 44] on button "Is there a store at [GEOGRAPHIC_DATA]? What can I buy in it?" at bounding box center [256, 44] width 132 height 5
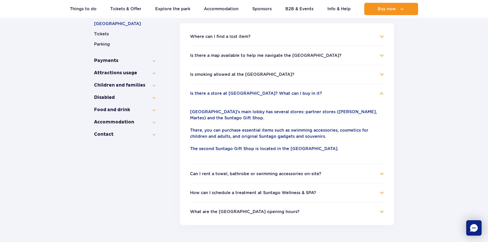
scroll to position [114, 0]
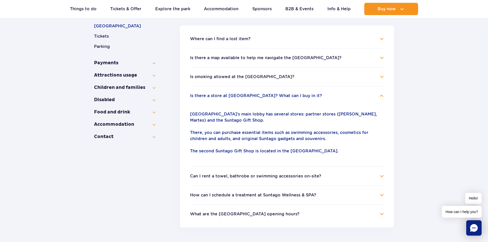
click at [242, 97] on button "Is there a store at [GEOGRAPHIC_DATA]? What can I buy in it?" at bounding box center [256, 95] width 132 height 5
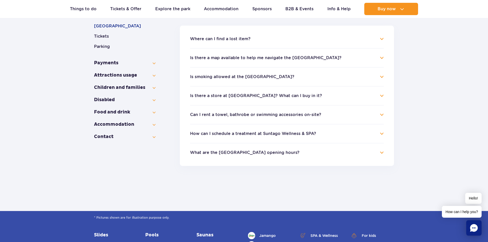
click at [237, 77] on button "Is smoking allowed at the [GEOGRAPHIC_DATA]?" at bounding box center [242, 76] width 104 height 5
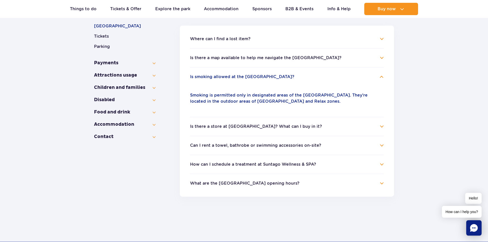
click at [240, 76] on button "Is smoking allowed at the [GEOGRAPHIC_DATA]?" at bounding box center [242, 76] width 104 height 5
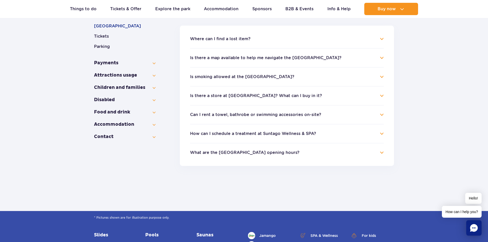
click at [237, 60] on button "Is there a map available to help me navigate the [GEOGRAPHIC_DATA]?" at bounding box center [265, 58] width 151 height 5
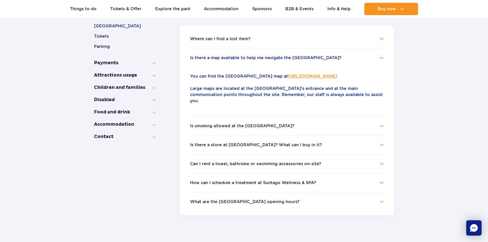
click at [236, 60] on h4 "Is there a map available to help me navigate the [GEOGRAPHIC_DATA]?" at bounding box center [287, 58] width 194 height 6
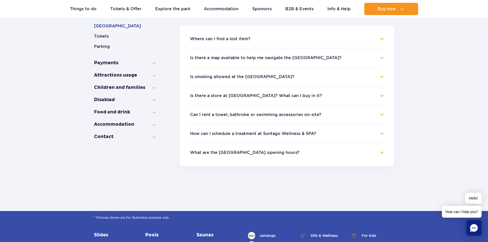
click at [238, 41] on button "Where can I find a lost item?" at bounding box center [220, 39] width 60 height 5
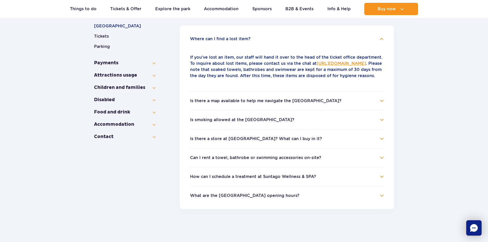
click at [238, 41] on button "Where can I find a lost item?" at bounding box center [220, 39] width 60 height 5
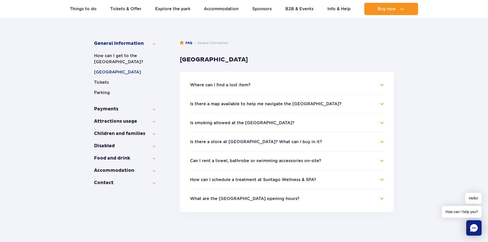
scroll to position [37, 0]
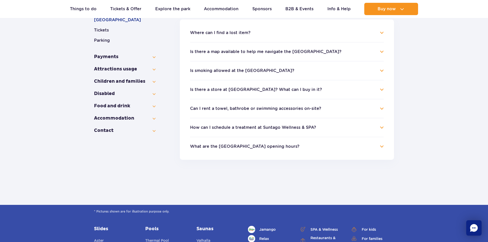
scroll to position [114, 0]
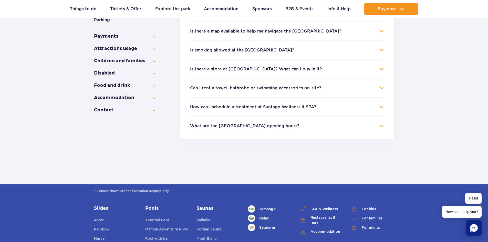
scroll to position [139, 0]
